Goal: Task Accomplishment & Management: Complete application form

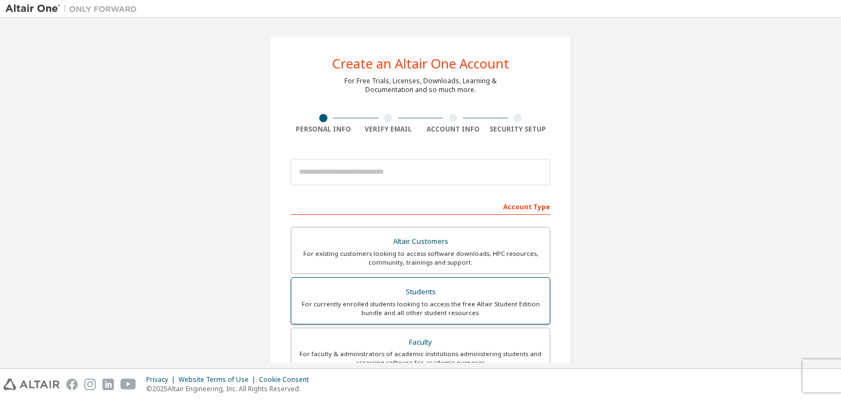
click at [411, 309] on div "For currently enrolled students looking to access the free Altair Student Editi…" at bounding box center [420, 308] width 245 height 18
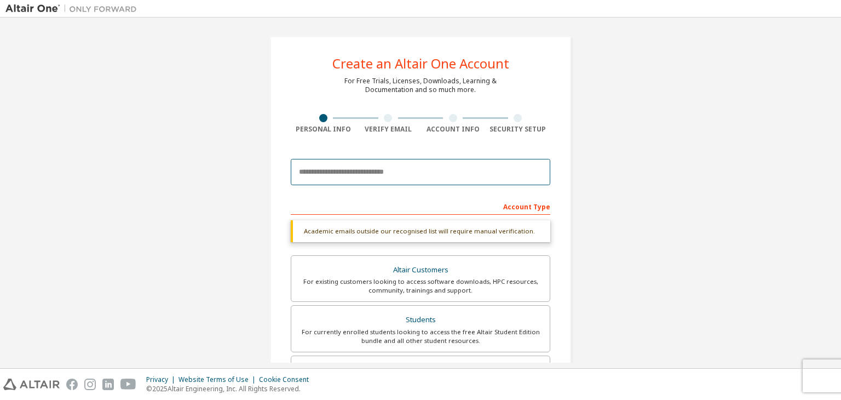
click at [399, 177] on input "email" at bounding box center [420, 172] width 259 height 26
type input "**********"
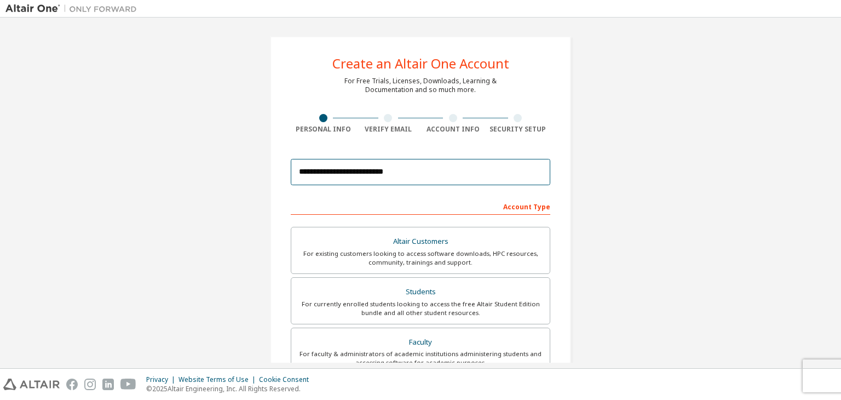
click at [423, 176] on input "**********" at bounding box center [420, 172] width 259 height 26
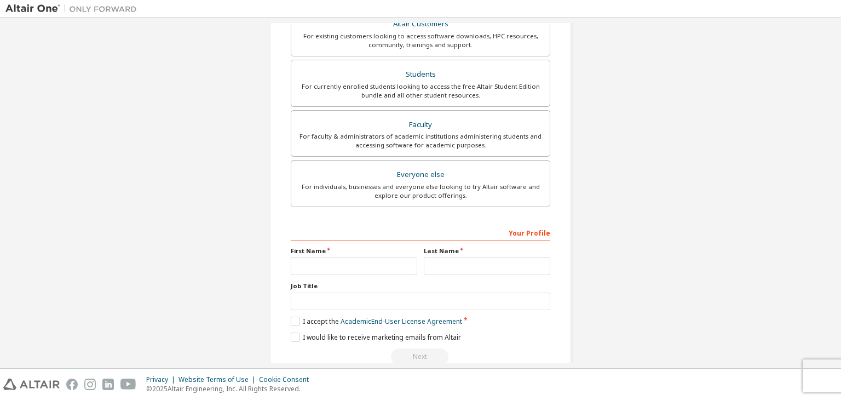
scroll to position [217, 0]
click at [379, 263] on input "text" at bounding box center [354, 266] width 126 height 18
type input "*********"
click at [442, 261] on input "text" at bounding box center [487, 266] width 126 height 18
type input "*"
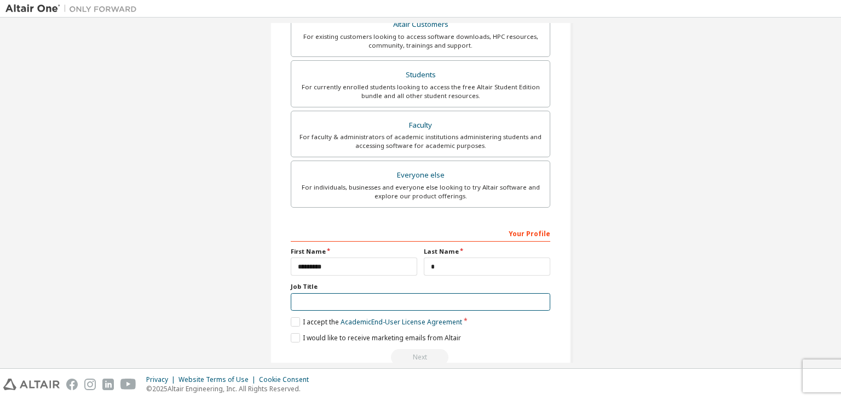
click at [425, 293] on input "text" at bounding box center [420, 302] width 259 height 18
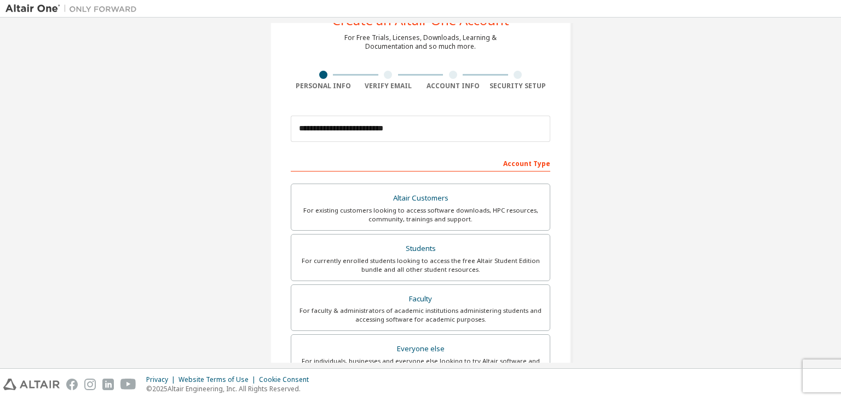
scroll to position [5, 0]
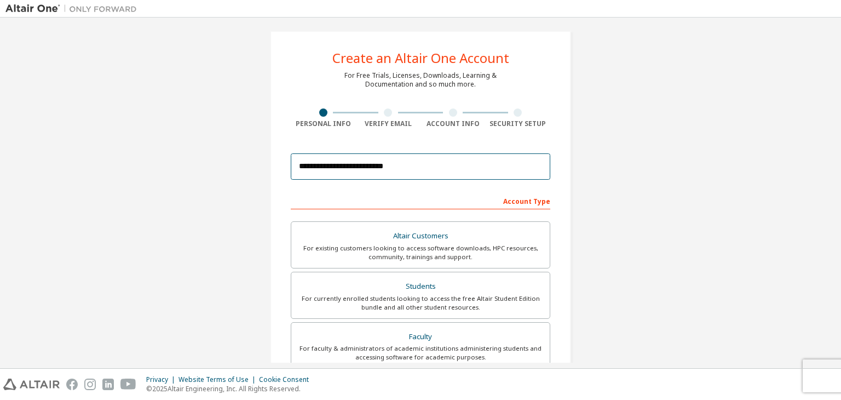
click at [504, 164] on input "**********" at bounding box center [420, 166] width 259 height 26
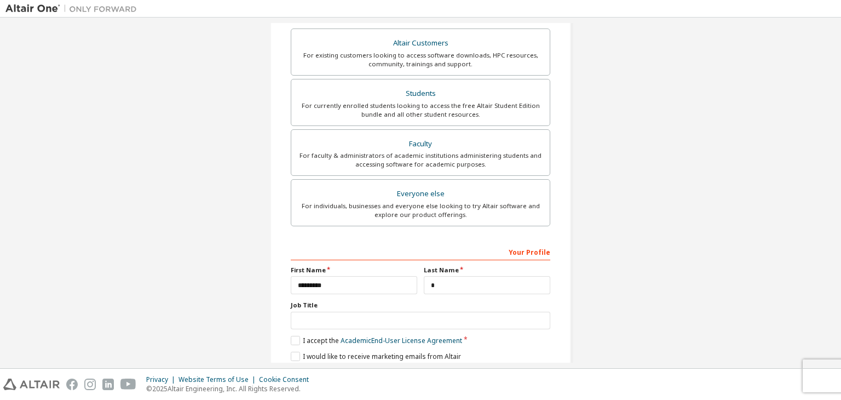
scroll to position [238, 0]
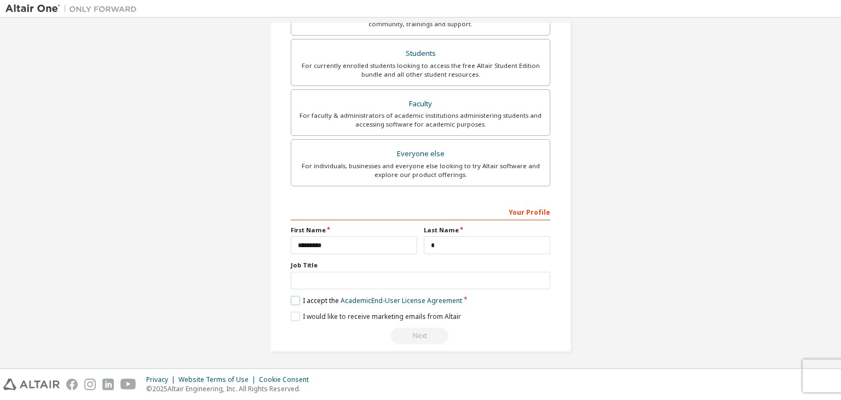
click at [299, 296] on label "I accept the Academic End-User License Agreement" at bounding box center [376, 300] width 171 height 9
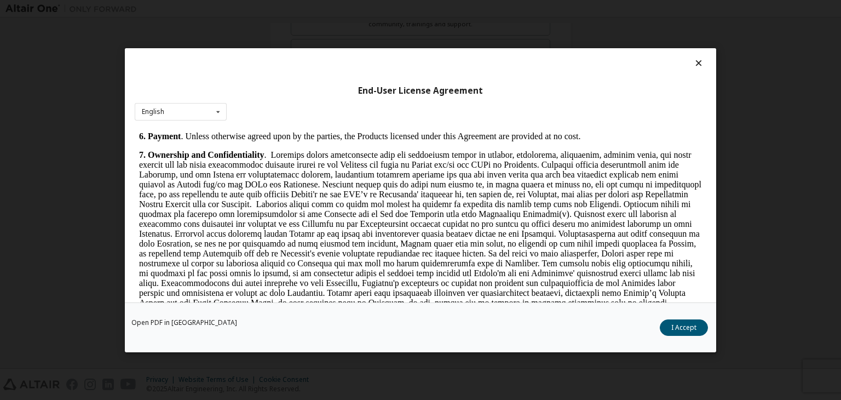
scroll to position [1022, 0]
click at [694, 333] on button "I Accept" at bounding box center [684, 327] width 48 height 16
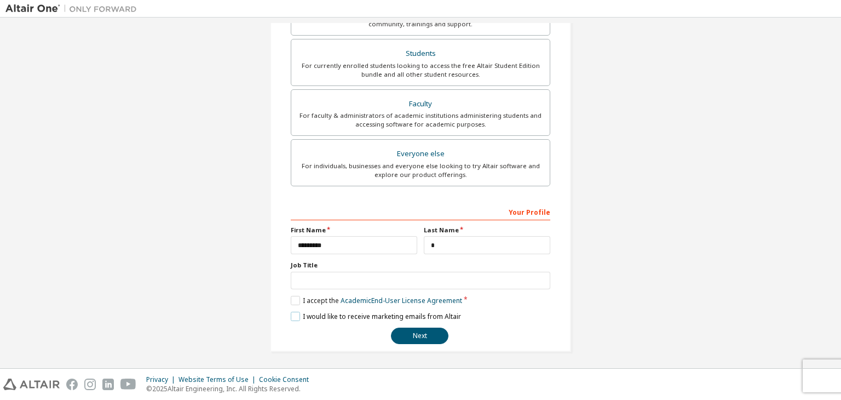
click at [293, 312] on label "I would like to receive marketing emails from Altair" at bounding box center [376, 315] width 170 height 9
click at [352, 273] on input "text" at bounding box center [420, 280] width 259 height 18
click at [418, 337] on button "Next" at bounding box center [419, 335] width 57 height 16
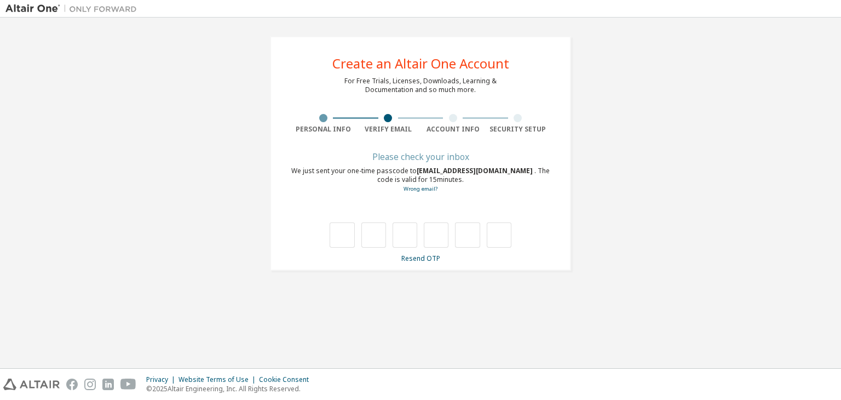
type input "*"
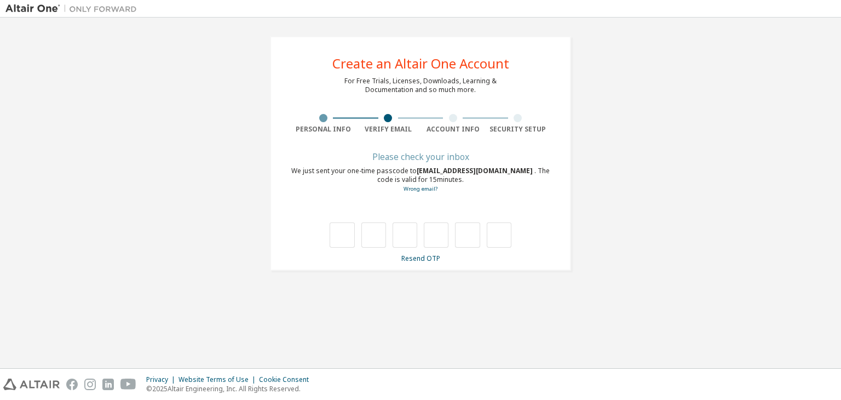
type input "*"
